Goal: Find specific page/section: Find specific page/section

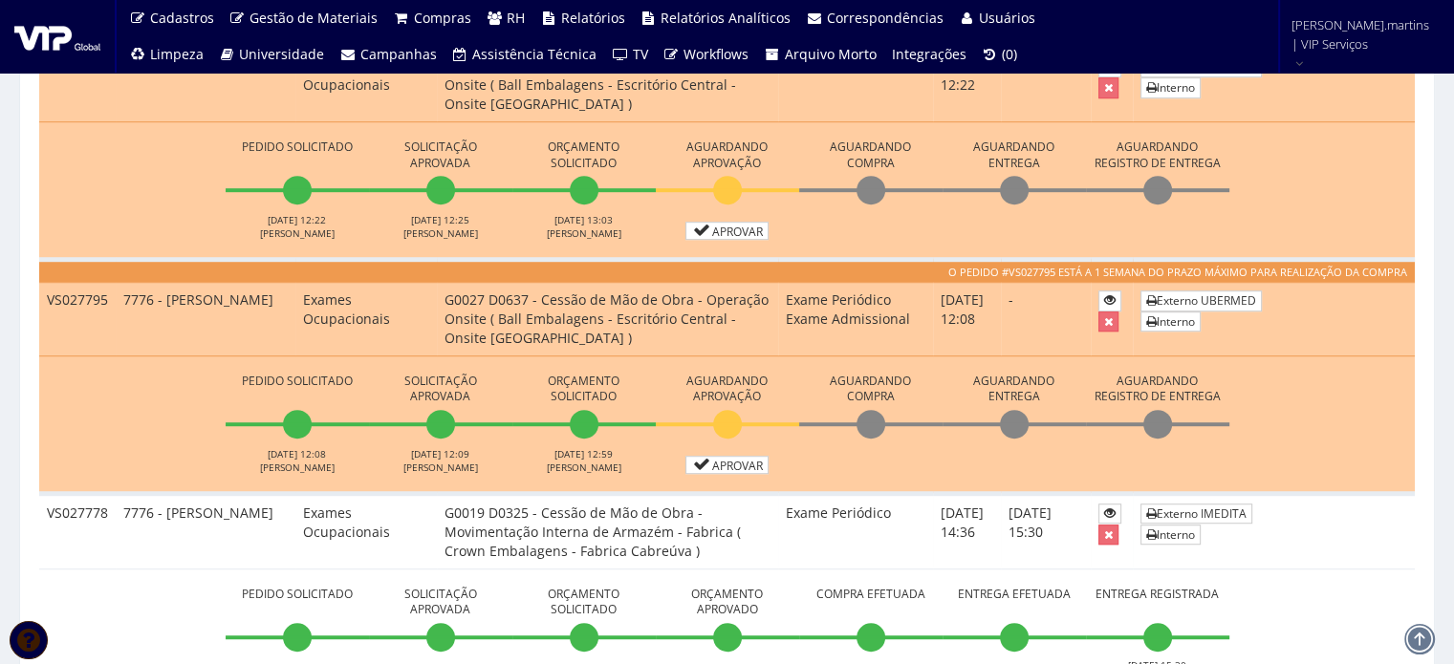
scroll to position [1147, 0]
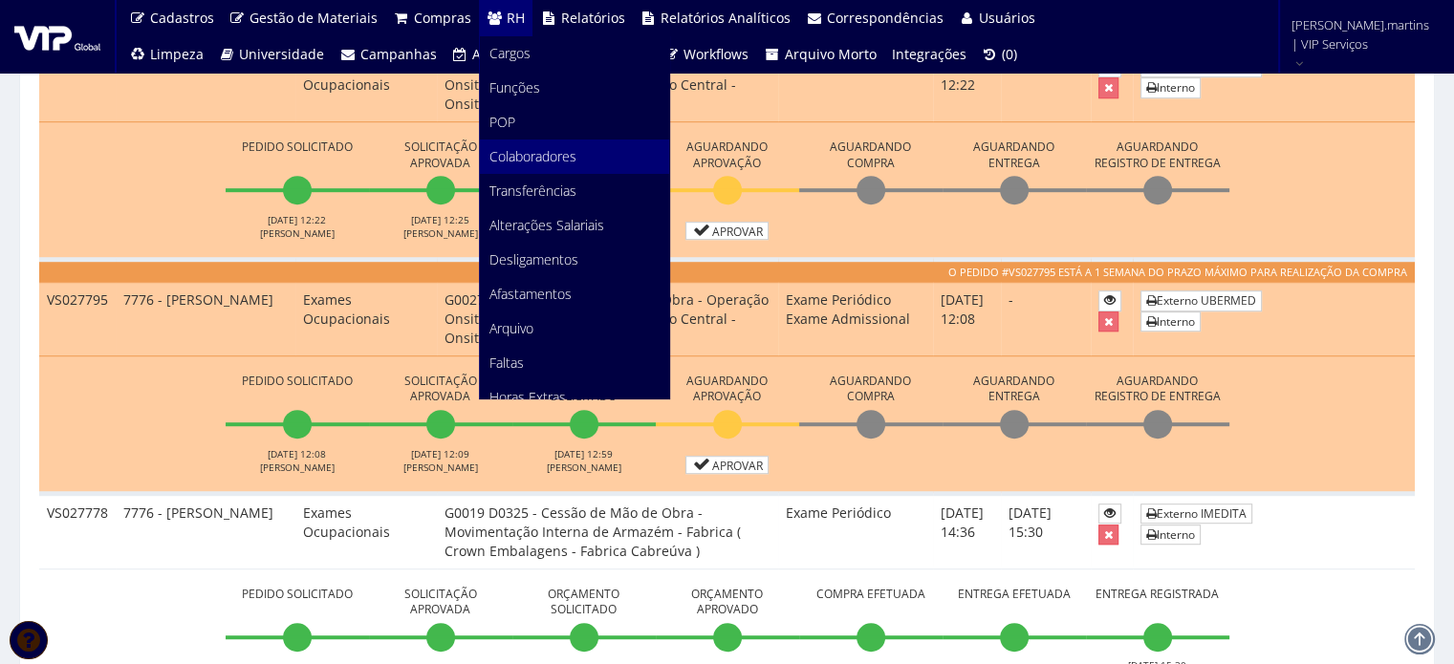
click at [526, 146] on link "Colaboradores" at bounding box center [574, 157] width 189 height 34
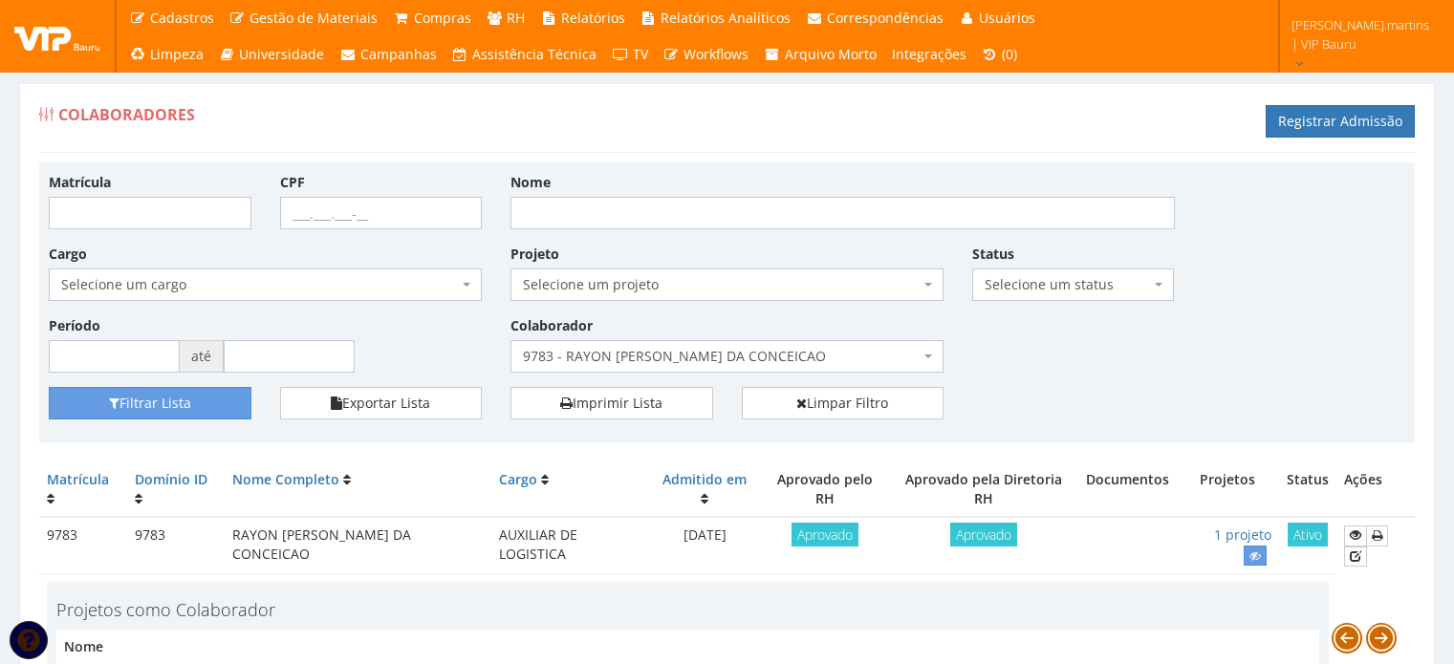
scroll to position [168, 0]
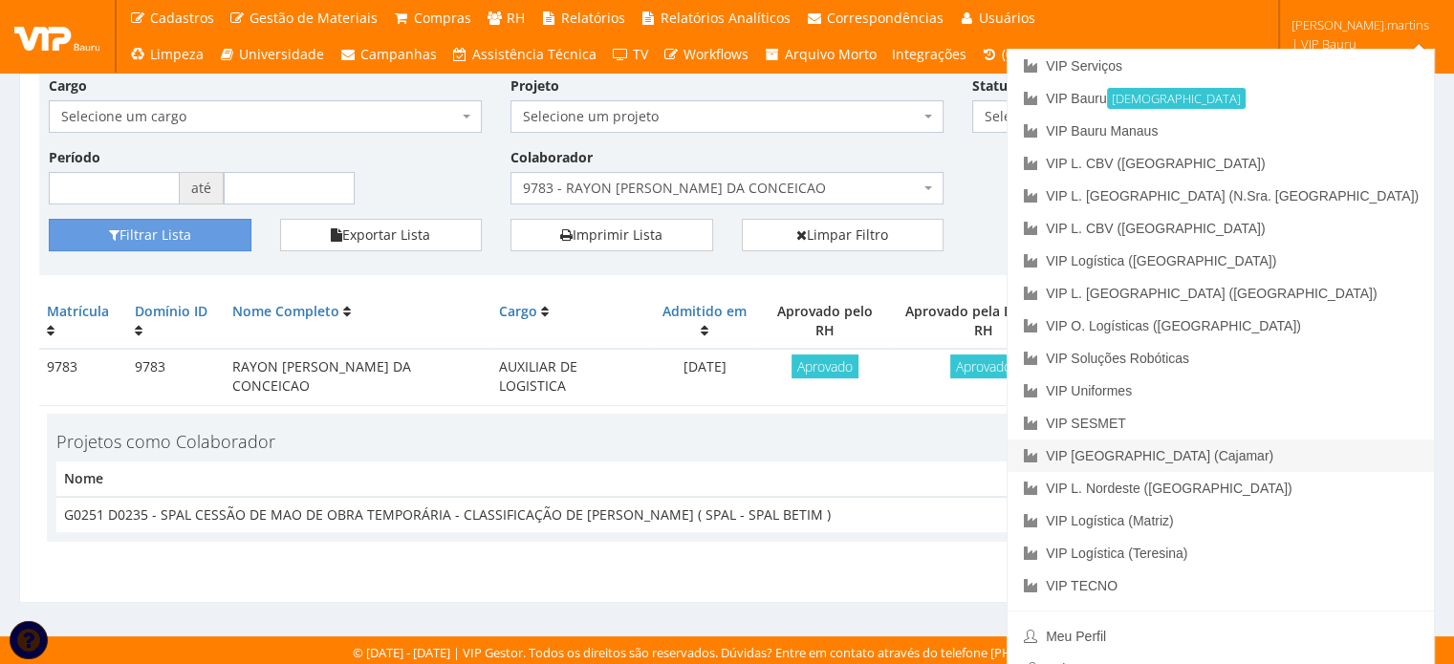
click at [1312, 462] on link "VIP [GEOGRAPHIC_DATA] (Cajamar)" at bounding box center [1221, 456] width 426 height 33
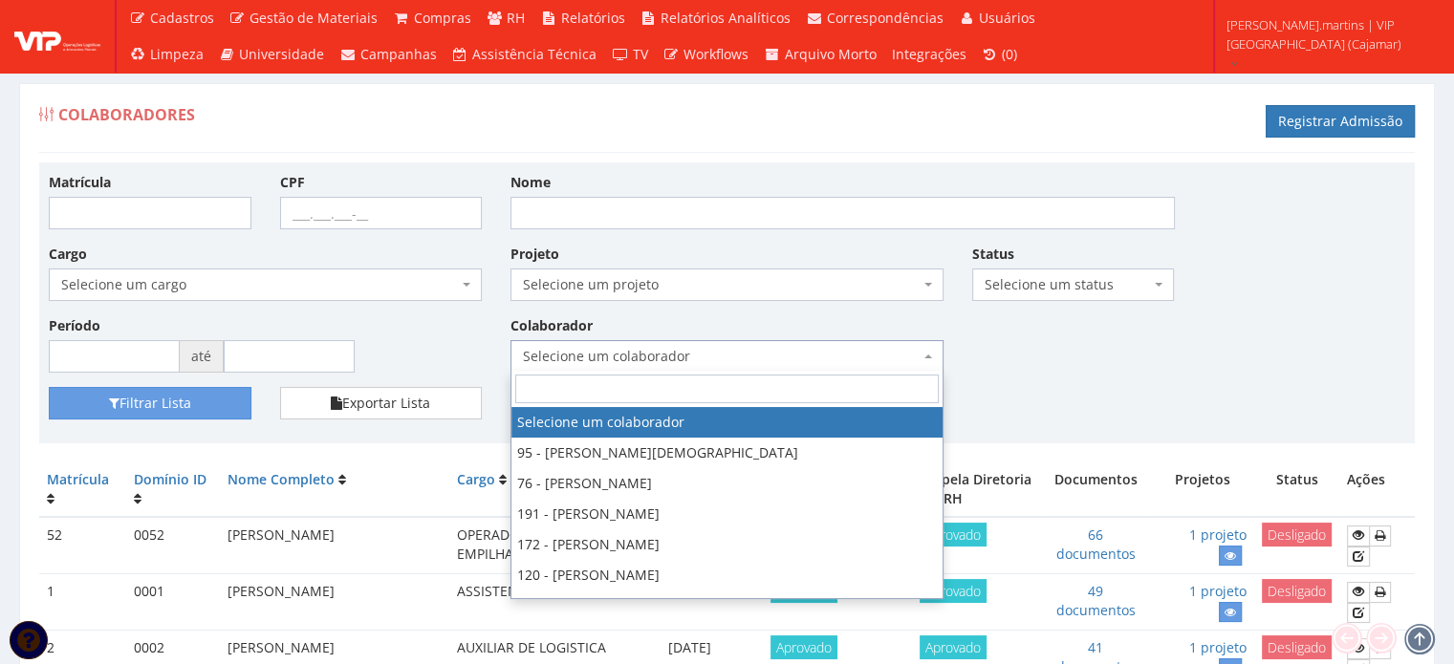
click at [629, 348] on span "Selecione um colaborador" at bounding box center [721, 356] width 397 height 19
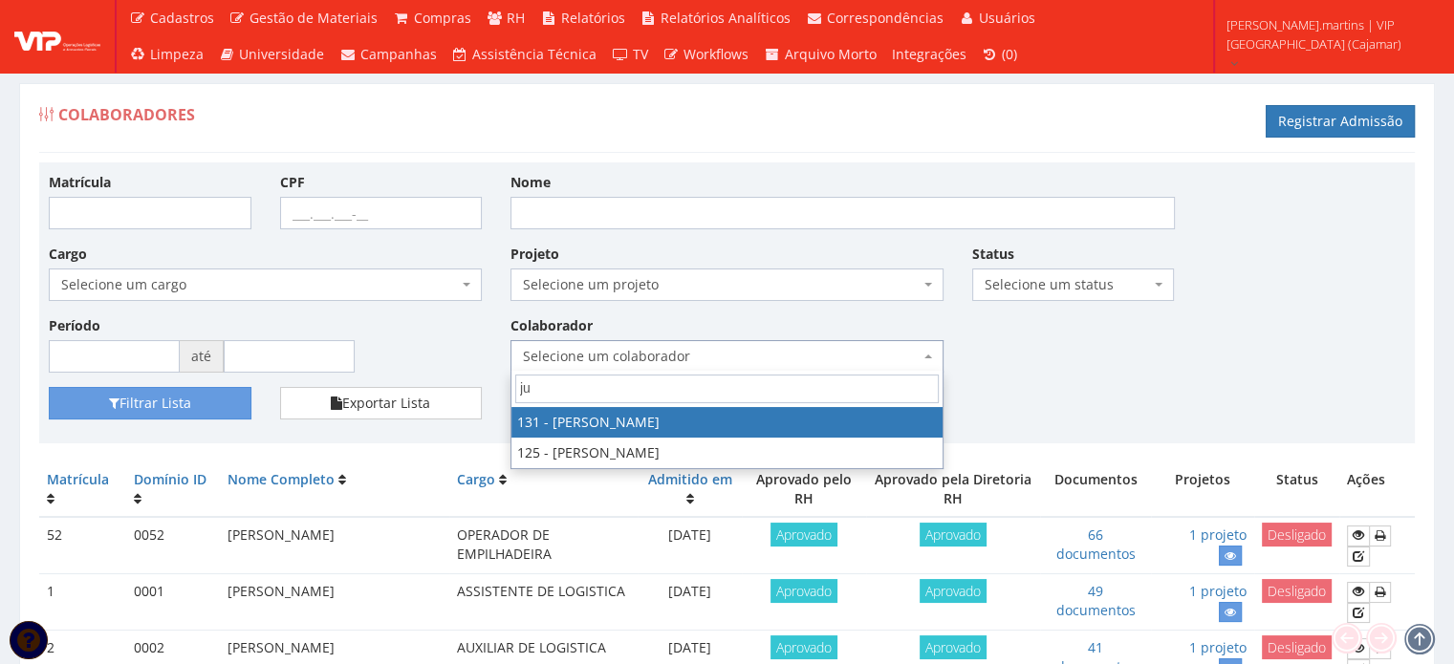
type input "j"
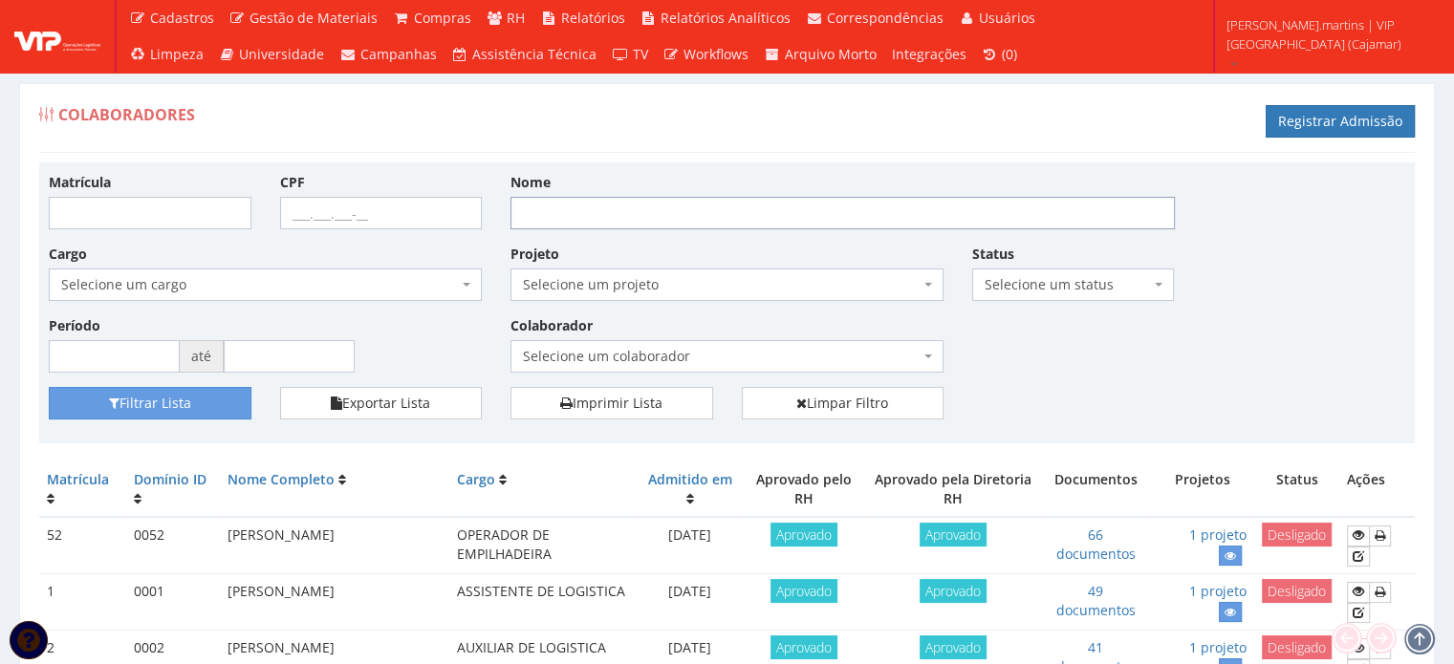
click at [598, 221] on input "Nome" at bounding box center [842, 213] width 664 height 33
type input "julio"
click at [191, 412] on button "Filtrar Lista" at bounding box center [150, 403] width 203 height 33
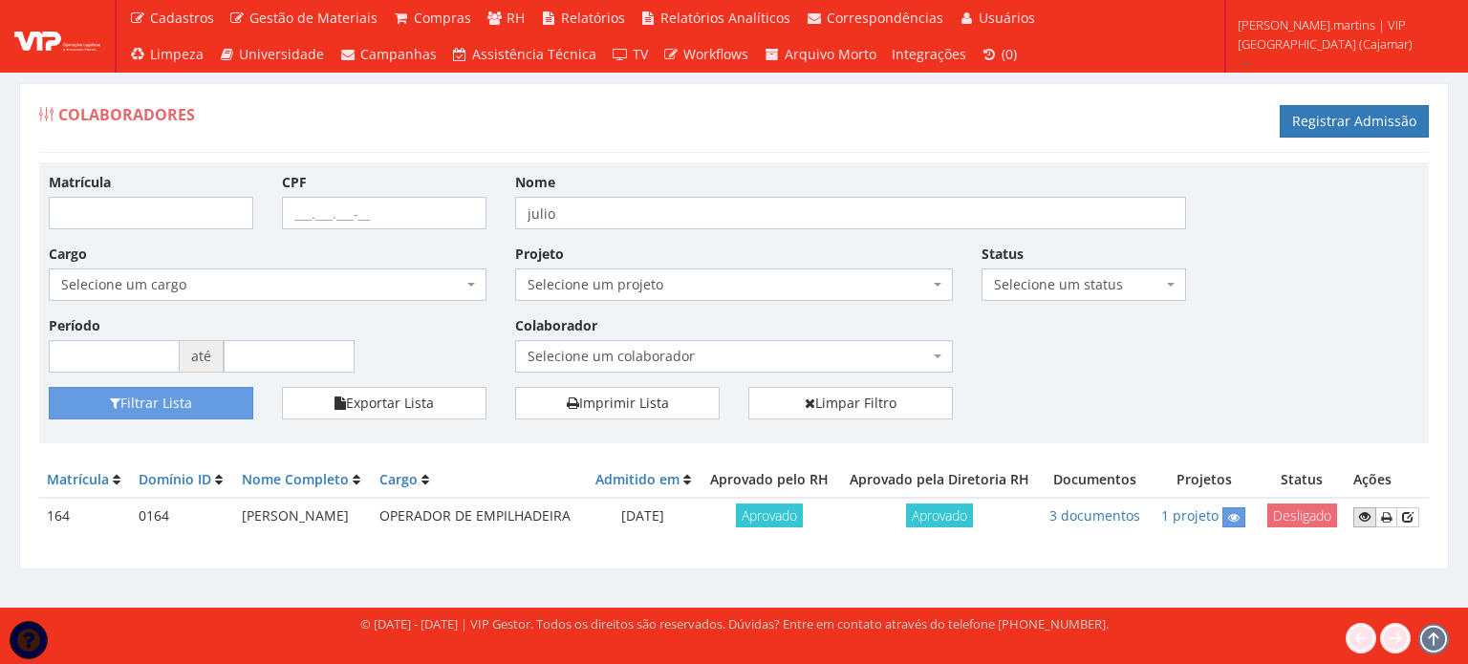
click at [1365, 515] on icon at bounding box center [1364, 516] width 11 height 13
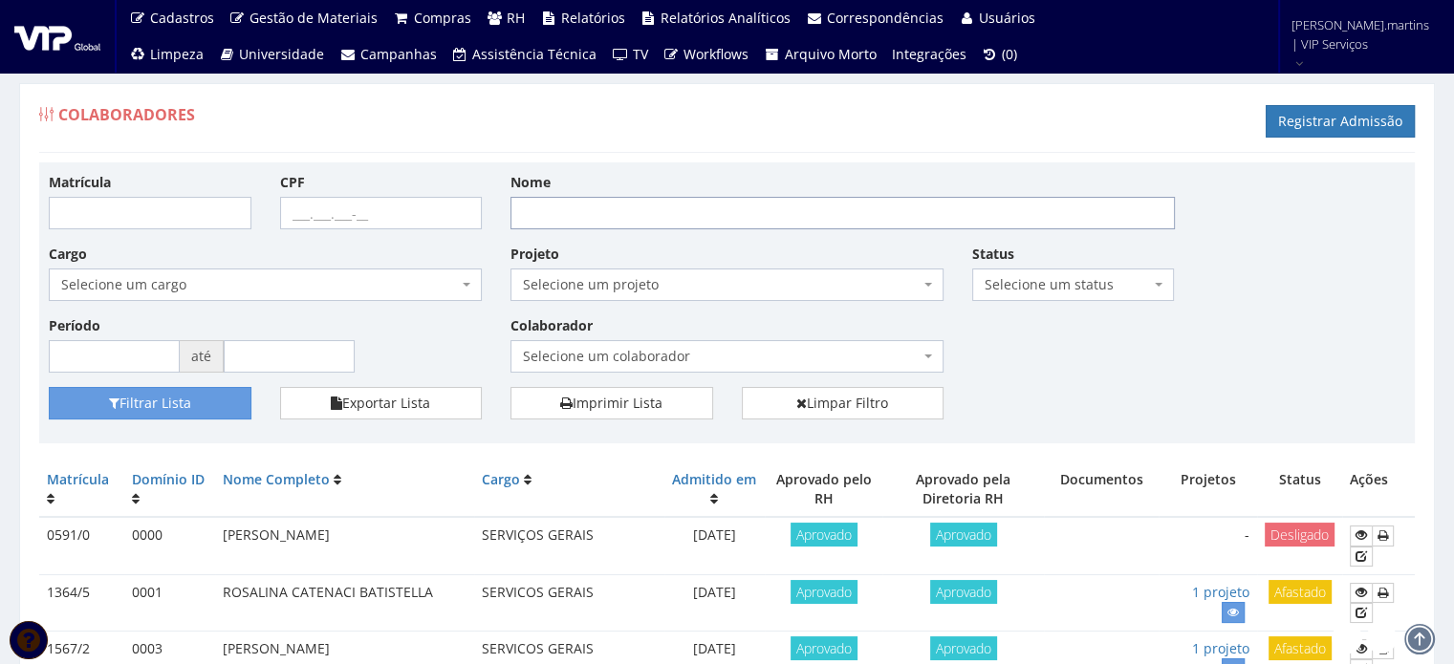
click at [562, 208] on input "Nome" at bounding box center [842, 213] width 664 height 33
paste input "[US_STATE][PERSON_NAME]"
type input "[US_STATE][PERSON_NAME]"
click at [186, 405] on button "Filtrar Lista" at bounding box center [150, 403] width 203 height 33
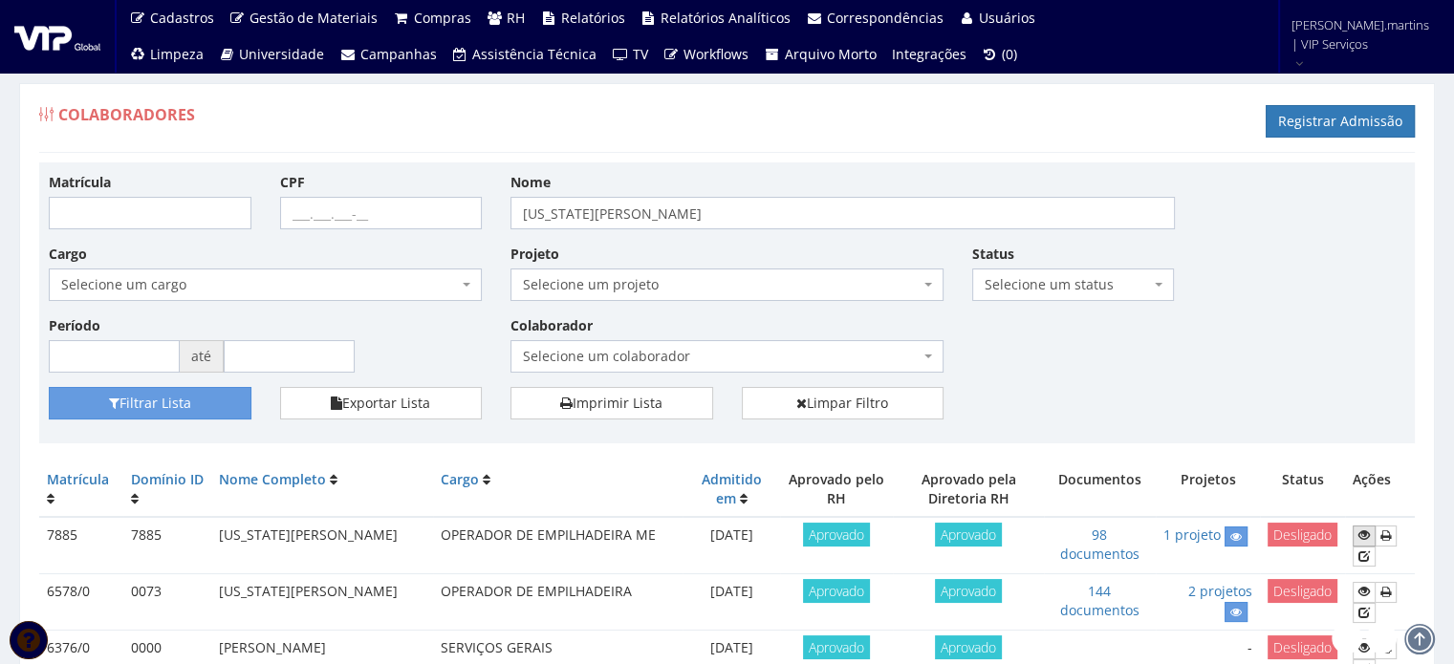
click at [1365, 532] on icon at bounding box center [1363, 535] width 11 height 13
